Goal: Task Accomplishment & Management: Complete application form

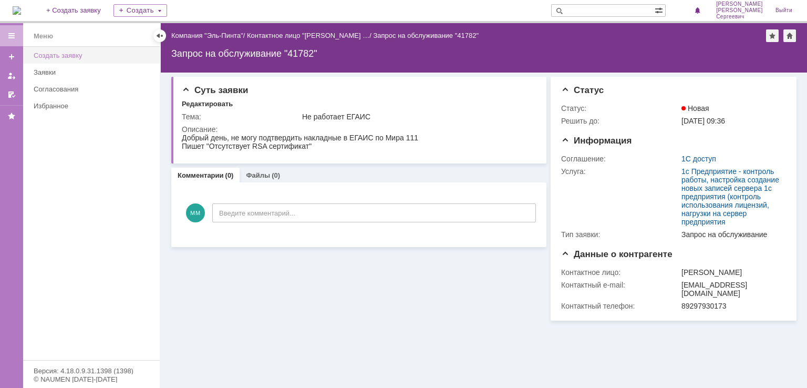
click at [52, 54] on div "Создать заявку" at bounding box center [94, 56] width 120 height 8
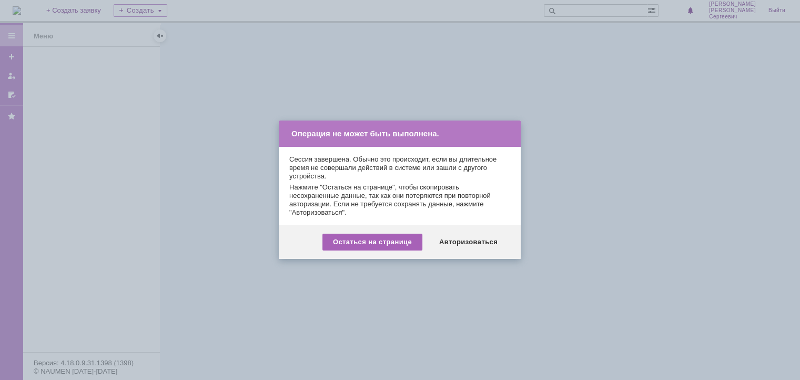
click at [383, 249] on div "Остаться на странице" at bounding box center [372, 241] width 100 height 17
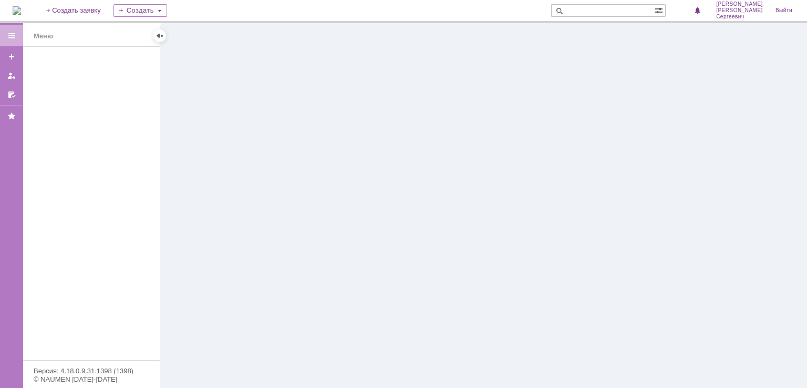
click at [85, 19] on link "+ Создать заявку" at bounding box center [73, 10] width 67 height 21
click at [107, 19] on link "+ Создать заявку" at bounding box center [73, 10] width 67 height 21
click at [43, 2] on div "На домашнюю + Создать заявку Создать [PERSON_NAME]" at bounding box center [403, 11] width 807 height 23
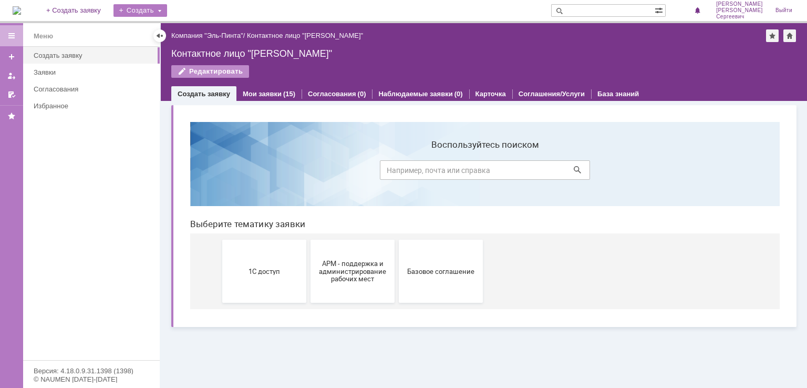
click at [152, 15] on div "Создать" at bounding box center [141, 10] width 54 height 13
click at [153, 31] on link "Заявка" at bounding box center [156, 31] width 80 height 13
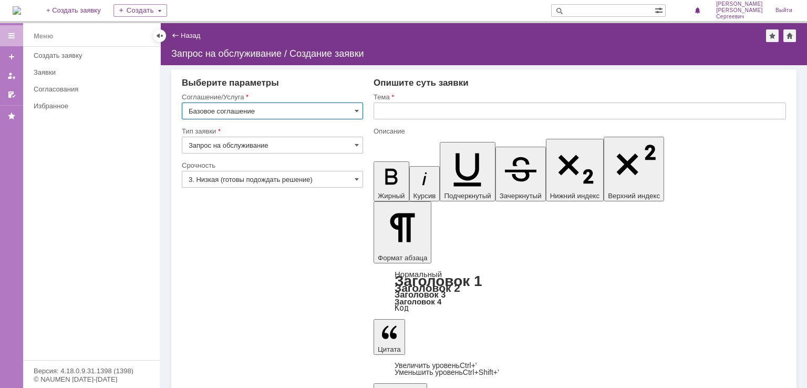
click at [276, 177] on input "3. Низкая (готовы подождать решение)" at bounding box center [272, 179] width 181 height 17
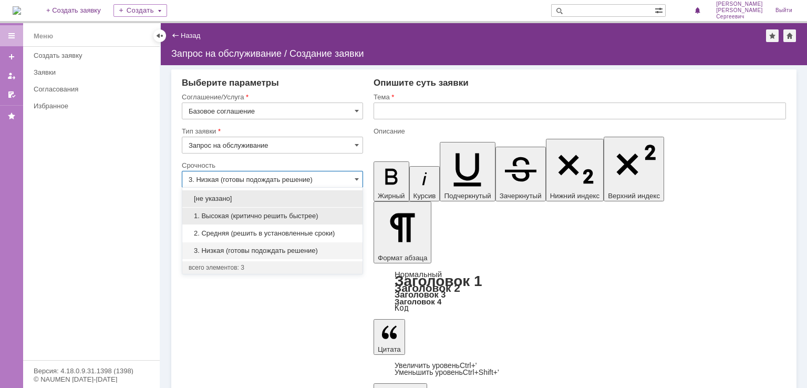
click at [270, 212] on span "1. Высокая (критично решить быстрее)" at bounding box center [273, 216] width 168 height 8
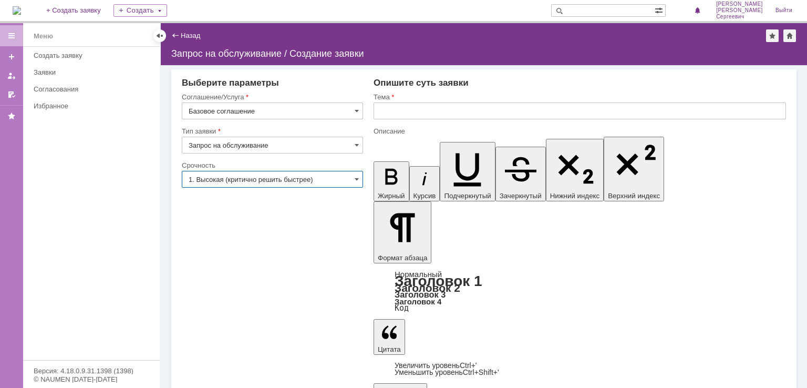
type input "1. Высокая (критично решить быстрее)"
click at [463, 113] on input "text" at bounding box center [580, 111] width 413 height 17
type input "Не работает терминал Сбербанка"
